Goal: Transaction & Acquisition: Purchase product/service

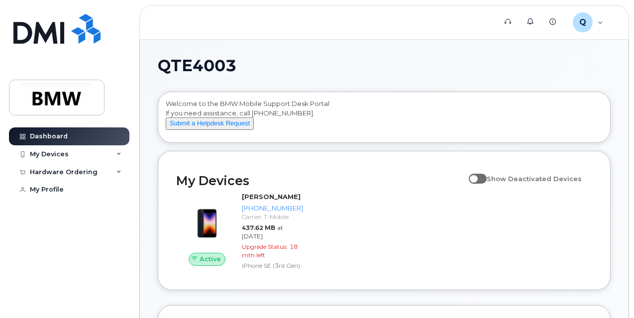
scroll to position [50, 0]
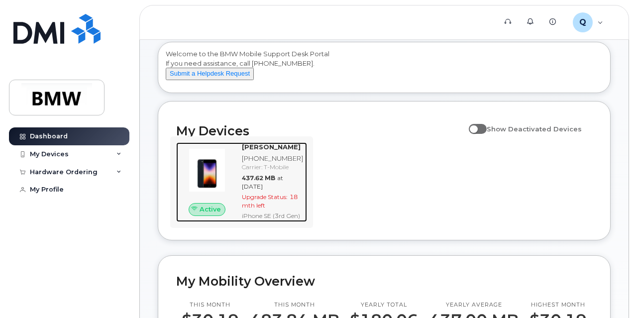
click at [297, 206] on span "18 mth left" at bounding box center [270, 201] width 56 height 16
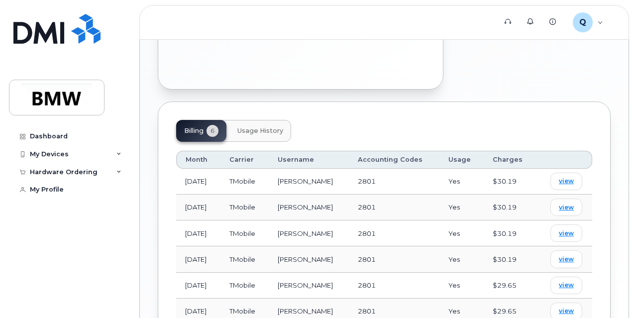
scroll to position [448, 0]
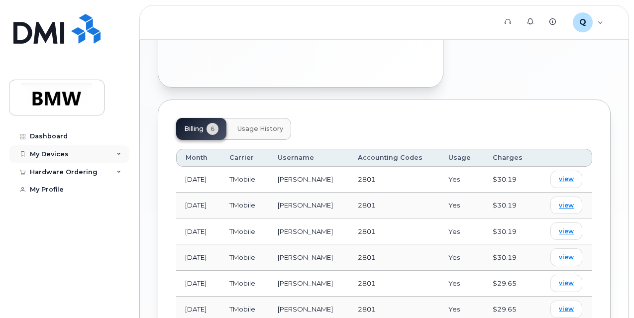
click at [80, 147] on div "My Devices" at bounding box center [69, 154] width 120 height 18
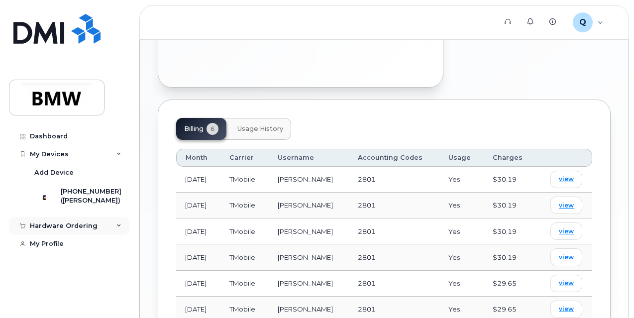
click at [84, 230] on div "Hardware Ordering" at bounding box center [64, 226] width 68 height 8
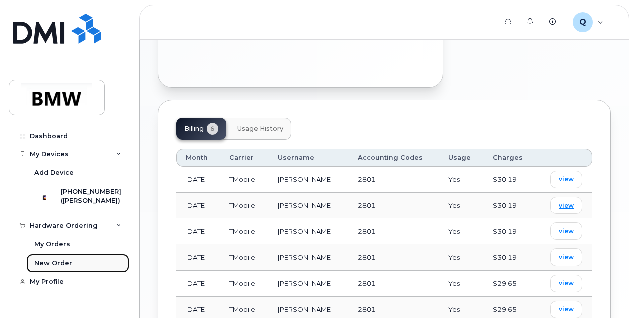
click at [77, 273] on link "New Order" at bounding box center [77, 263] width 103 height 19
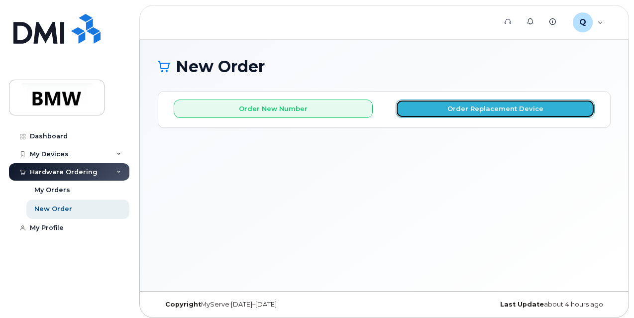
click at [415, 104] on button "Order Replacement Device" at bounding box center [494, 108] width 199 height 18
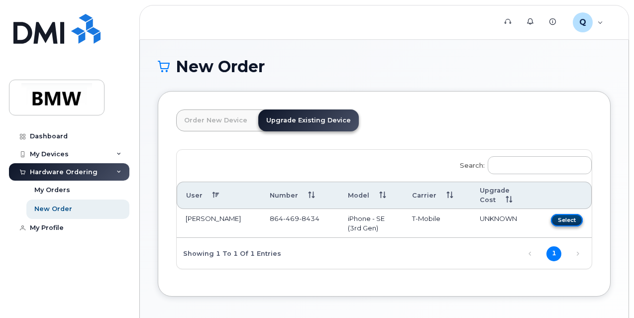
click at [551, 220] on button "Select" at bounding box center [567, 220] width 32 height 12
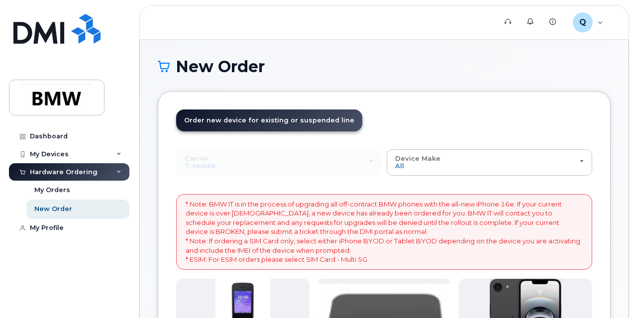
click at [282, 120] on span "Order new device for existing or suspended line" at bounding box center [269, 119] width 170 height 7
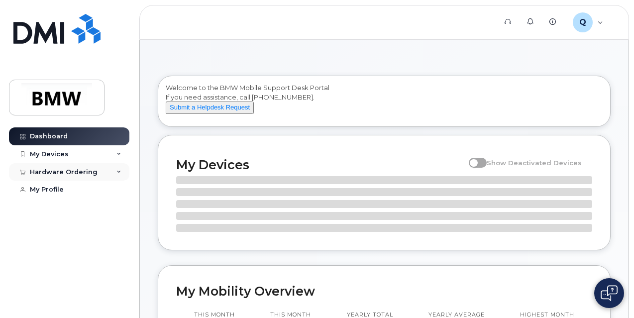
checkbox input "false"
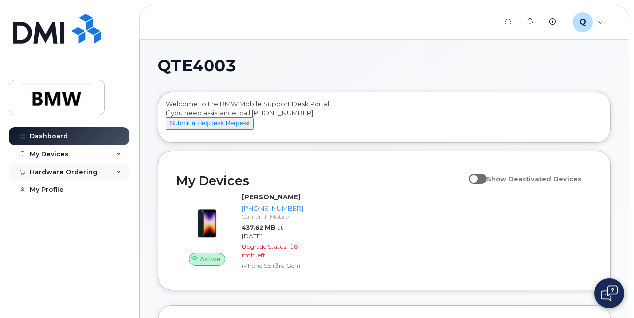
click at [85, 168] on div "Hardware Ordering" at bounding box center [64, 172] width 68 height 8
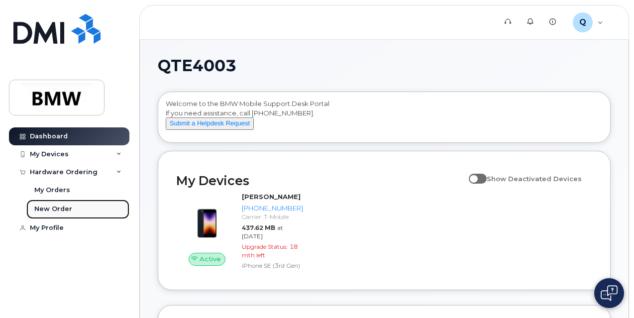
click at [79, 207] on link "New Order" at bounding box center [77, 208] width 103 height 19
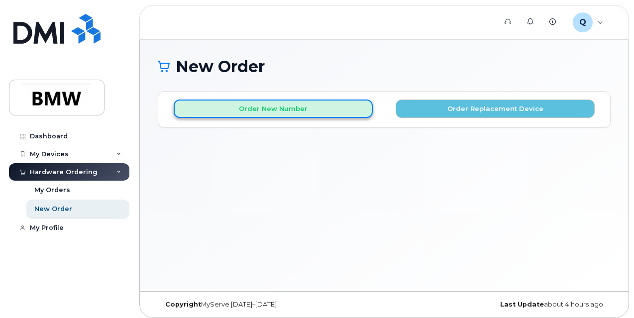
click at [259, 108] on button "Order New Number" at bounding box center [273, 108] width 199 height 18
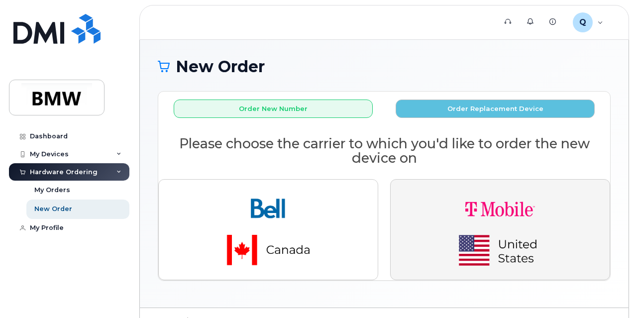
click at [445, 237] on img "button" at bounding box center [499, 230] width 139 height 84
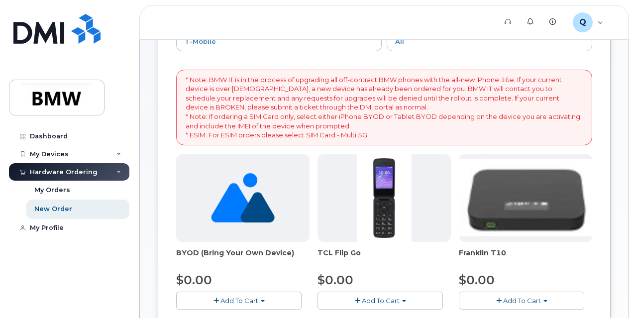
scroll to position [102, 0]
